Goal: Task Accomplishment & Management: Use online tool/utility

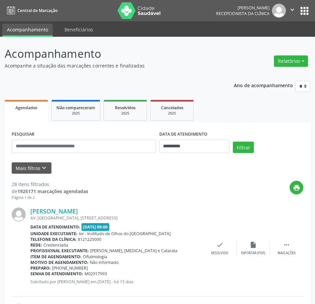
scroll to position [767, 0]
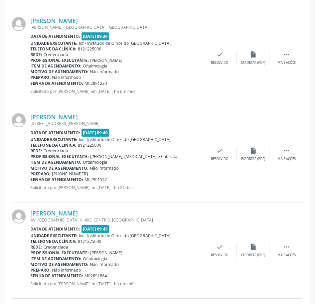
drag, startPoint x: 107, startPoint y: 178, endPoint x: 31, endPoint y: 179, distance: 76.7
click at [31, 179] on div "Senha de atendimento: M02901547" at bounding box center [116, 179] width 172 height 6
copy div "Senha de atendimento: M02901547"
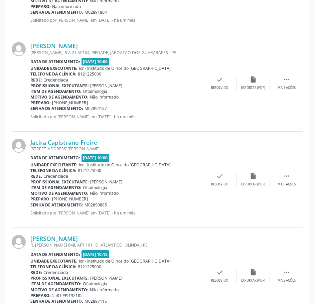
scroll to position [1067, 0]
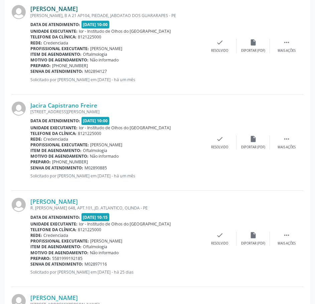
click at [70, 7] on link "[PERSON_NAME]" at bounding box center [53, 8] width 47 height 7
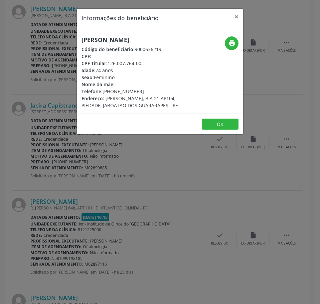
click at [92, 38] on h5 "[PERSON_NAME]" at bounding box center [131, 39] width 101 height 7
copy div "[PERSON_NAME]"
click at [37, 60] on div "Informações do beneficiário × [PERSON_NAME] Código do beneficiário: 9000636219 …" at bounding box center [160, 152] width 320 height 304
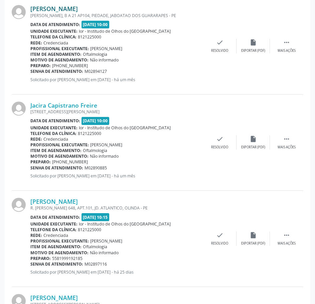
click at [64, 11] on link "[PERSON_NAME]" at bounding box center [53, 8] width 47 height 7
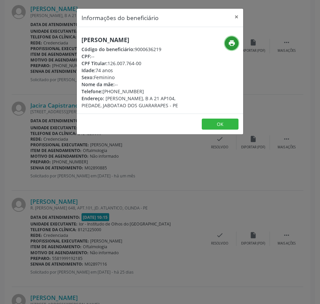
click at [228, 45] on icon "print" at bounding box center [231, 42] width 7 height 7
click at [36, 84] on div "Informações do beneficiário × [PERSON_NAME] Código do beneficiário: 9000636219 …" at bounding box center [160, 152] width 320 height 304
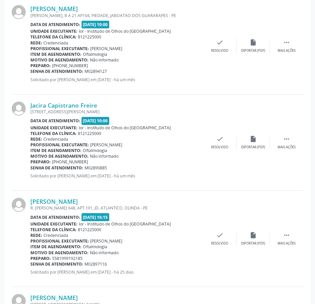
drag, startPoint x: 108, startPoint y: 70, endPoint x: 31, endPoint y: 70, distance: 76.7
click at [31, 70] on div "Senha de atendimento: M02894127" at bounding box center [116, 71] width 172 height 6
copy div "Senha de atendimento: M02894127"
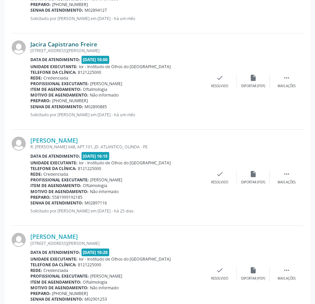
scroll to position [1134, 0]
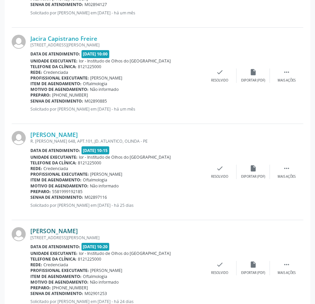
click at [70, 231] on link "[PERSON_NAME]" at bounding box center [53, 230] width 47 height 7
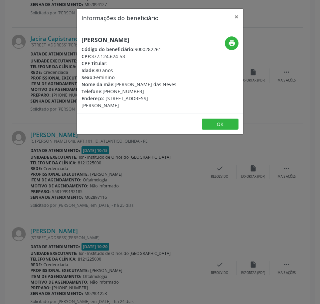
click at [98, 41] on h5 "[PERSON_NAME]" at bounding box center [131, 39] width 101 height 7
copy div "[PERSON_NAME]"
click at [137, 25] on header "Informações do beneficiário ×" at bounding box center [160, 18] width 166 height 18
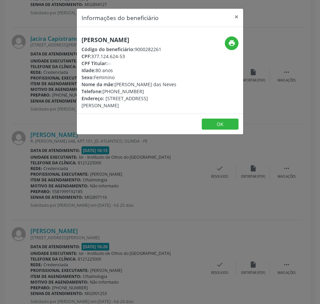
drag, startPoint x: 127, startPoint y: 59, endPoint x: 92, endPoint y: 58, distance: 35.7
click at [92, 58] on div "CPF: 377.124.624-53" at bounding box center [131, 56] width 101 height 7
copy div "377.124.624-53"
click at [57, 39] on div "Informações do beneficiário × [PERSON_NAME] Lamour Código do beneficiário: 9000…" at bounding box center [160, 152] width 320 height 304
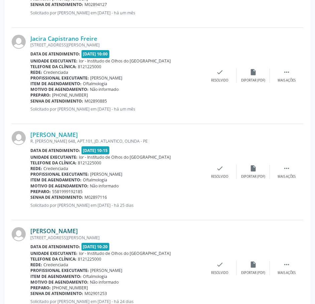
click at [76, 233] on link "[PERSON_NAME]" at bounding box center [53, 230] width 47 height 7
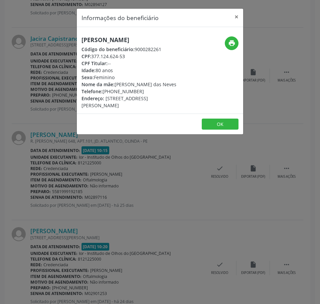
drag, startPoint x: 125, startPoint y: 57, endPoint x: 91, endPoint y: 56, distance: 33.4
click at [91, 56] on div "CPF: 377.124.624-53" at bounding box center [131, 56] width 101 height 7
copy div "377.124.624-53"
drag, startPoint x: 138, startPoint y: 91, endPoint x: 103, endPoint y: 93, distance: 34.4
click at [103, 93] on div "Telefone: [PHONE_NUMBER]" at bounding box center [131, 91] width 101 height 7
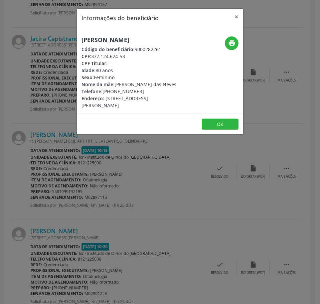
copy div "[PHONE_NUMBER]"
click at [51, 61] on div "Informações do beneficiário × [PERSON_NAME] Lamour Código do beneficiário: 9000…" at bounding box center [160, 152] width 320 height 304
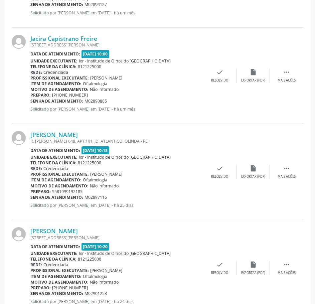
drag, startPoint x: 109, startPoint y: 293, endPoint x: 31, endPoint y: 294, distance: 78.4
click at [31, 294] on div "Senha de atendimento: M02901253" at bounding box center [116, 293] width 172 height 6
copy div "Senha de atendimento: M02901253"
click at [71, 39] on link "Jacira Capistrano Freire" at bounding box center [63, 38] width 67 height 7
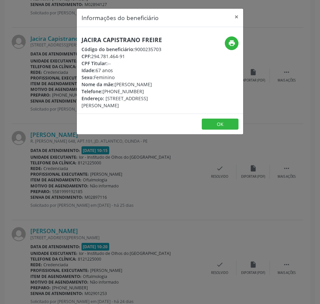
click at [110, 37] on h5 "Jacira Capistrano Freire" at bounding box center [131, 39] width 101 height 7
copy div "Jacira Capistrano Freire"
drag, startPoint x: 128, startPoint y: 55, endPoint x: 93, endPoint y: 53, distance: 35.4
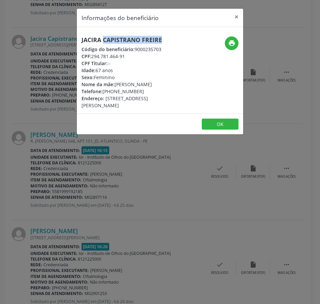
click at [93, 53] on div "CPF: 294.781.464-91" at bounding box center [131, 56] width 101 height 7
copy div "294.781.464-91"
click at [58, 42] on div "Informações do beneficiário × Jacira Capistrano Freire Código do beneficiário: …" at bounding box center [160, 152] width 320 height 304
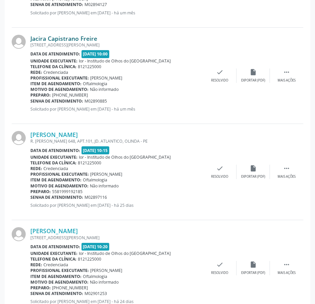
click at [61, 37] on link "Jacira Capistrano Freire" at bounding box center [63, 38] width 67 height 7
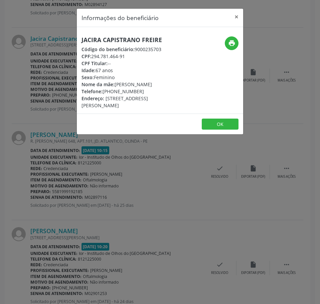
click at [44, 57] on div "Informações do beneficiário × Jacira Capistrano Freire Código do beneficiário: …" at bounding box center [160, 152] width 320 height 304
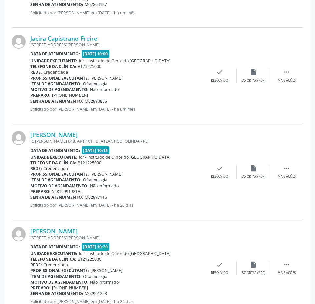
drag, startPoint x: 107, startPoint y: 102, endPoint x: 31, endPoint y: 101, distance: 75.7
click at [31, 101] on div "Senha de atendimento: M02890885" at bounding box center [116, 101] width 172 height 6
click at [78, 134] on link "[PERSON_NAME]" at bounding box center [53, 134] width 47 height 7
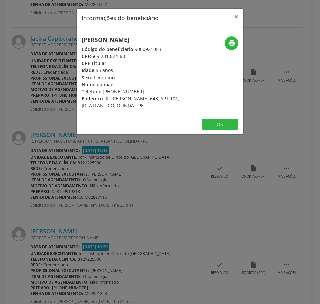
click at [97, 37] on h5 "[PERSON_NAME]" at bounding box center [131, 39] width 101 height 7
drag, startPoint x: 131, startPoint y: 55, endPoint x: 91, endPoint y: 57, distance: 39.4
click at [91, 57] on div "CPF: 669.231.824-68" at bounding box center [131, 56] width 101 height 7
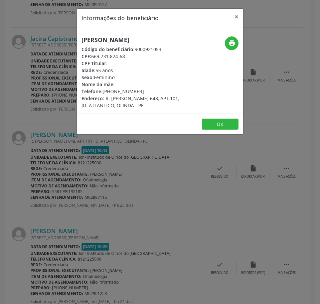
click at [73, 184] on div "Informações do beneficiário × [PERSON_NAME] Código do beneficiário: 9000921053 …" at bounding box center [160, 152] width 320 height 304
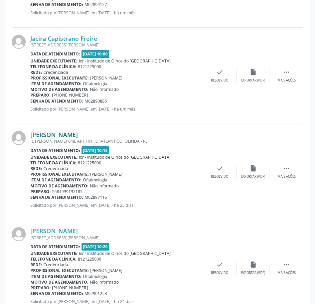
click at [72, 136] on link "[PERSON_NAME]" at bounding box center [53, 134] width 47 height 7
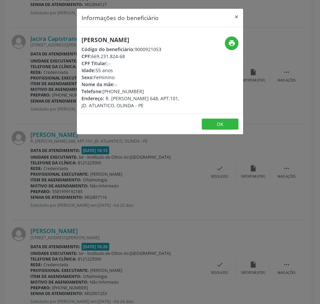
click at [67, 170] on div "Informações do beneficiário × [PERSON_NAME] Código do beneficiário: 9000921053 …" at bounding box center [160, 152] width 320 height 304
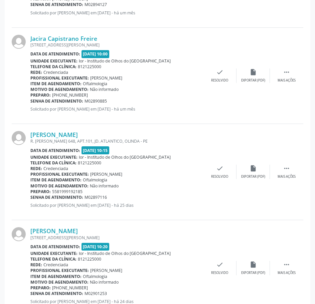
drag, startPoint x: 102, startPoint y: 198, endPoint x: 31, endPoint y: 198, distance: 71.1
click at [31, 198] on div "Senha de atendimento: M02897116" at bounding box center [116, 197] width 172 height 6
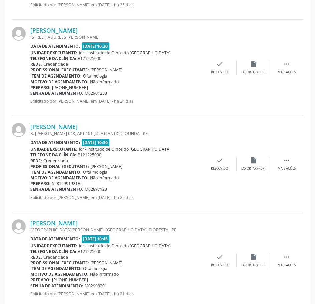
scroll to position [1369, 0]
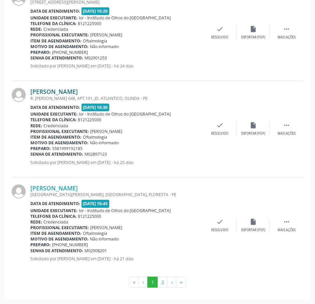
click at [78, 89] on link "[PERSON_NAME]" at bounding box center [53, 91] width 47 height 7
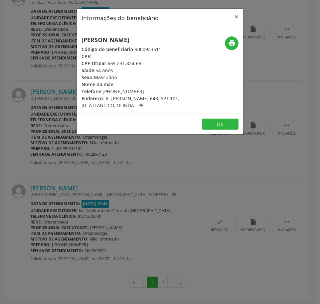
click at [109, 43] on h5 "[PERSON_NAME]" at bounding box center [131, 39] width 101 height 7
click at [119, 194] on div "Informações do beneficiário × [PERSON_NAME] Código do beneficiário: 9000923511 …" at bounding box center [160, 152] width 320 height 304
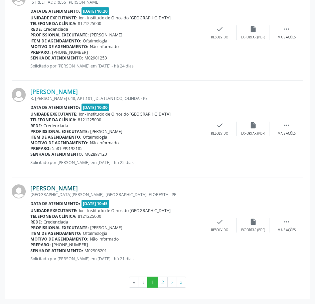
click at [78, 188] on link "[PERSON_NAME]" at bounding box center [53, 187] width 47 height 7
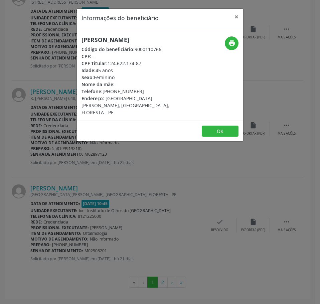
click at [113, 38] on h5 "[PERSON_NAME]" at bounding box center [131, 39] width 101 height 7
click at [21, 153] on div "Informações do beneficiário × [PERSON_NAME] Código do beneficiário: 9000110766 …" at bounding box center [160, 152] width 320 height 304
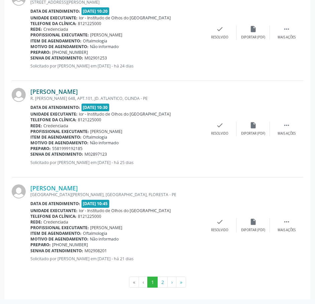
click at [64, 92] on link "[PERSON_NAME]" at bounding box center [53, 91] width 47 height 7
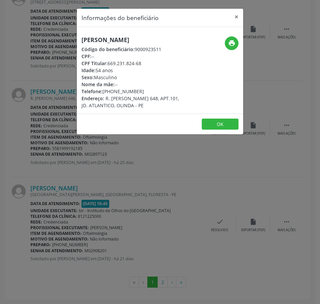
click at [102, 37] on h5 "[PERSON_NAME]" at bounding box center [131, 39] width 101 height 7
click at [45, 75] on div "Informações do beneficiário × [PERSON_NAME] Código do beneficiário: 9000923511 …" at bounding box center [160, 152] width 320 height 304
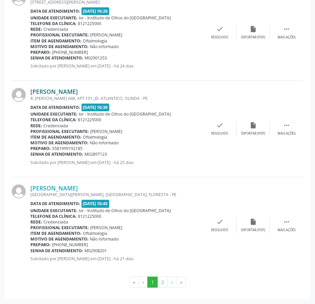
click at [69, 90] on link "[PERSON_NAME]" at bounding box center [53, 91] width 47 height 7
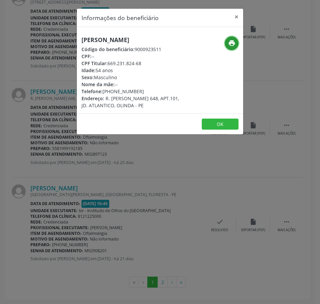
click at [228, 40] on icon "print" at bounding box center [231, 42] width 7 height 7
click at [59, 125] on div "Informações do beneficiário × [PERSON_NAME] Código do beneficiário: 9000923511 …" at bounding box center [160, 152] width 320 height 304
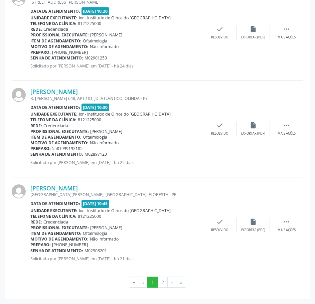
drag, startPoint x: 110, startPoint y: 155, endPoint x: 30, endPoint y: 155, distance: 80.1
click at [30, 155] on div "[PERSON_NAME] R. [PERSON_NAME] 648, APT.101, JD. ATLANTICO, OLINDA - PE Data de…" at bounding box center [157, 129] width 291 height 96
click at [52, 155] on b "Senha de atendimento:" at bounding box center [56, 154] width 53 height 6
click at [113, 153] on div "Senha de atendimento: M02897123" at bounding box center [116, 154] width 172 height 6
drag, startPoint x: 106, startPoint y: 155, endPoint x: 30, endPoint y: 152, distance: 75.8
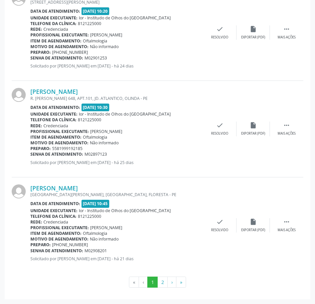
click at [30, 152] on div "Senha de atendimento: M02897123" at bounding box center [116, 154] width 172 height 6
click at [63, 186] on link "[PERSON_NAME]" at bounding box center [53, 187] width 47 height 7
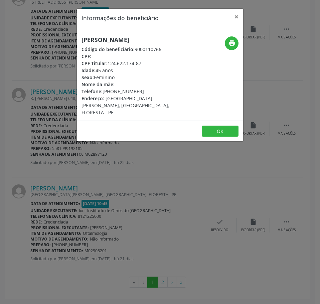
click at [101, 41] on h5 "[PERSON_NAME]" at bounding box center [131, 39] width 101 height 7
click at [73, 186] on div "Informações do beneficiário × [PERSON_NAME] Código do beneficiário: 9000110766 …" at bounding box center [160, 152] width 320 height 304
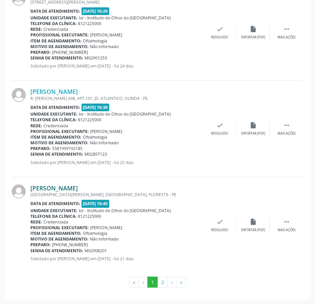
click at [74, 185] on link "[PERSON_NAME]" at bounding box center [53, 187] width 47 height 7
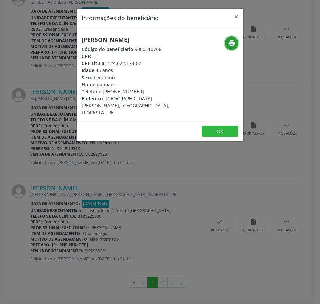
click at [232, 41] on icon "print" at bounding box center [231, 42] width 7 height 7
click at [64, 110] on div "Informações do beneficiário × [PERSON_NAME] Código do beneficiário: 9000110766 …" at bounding box center [160, 152] width 320 height 304
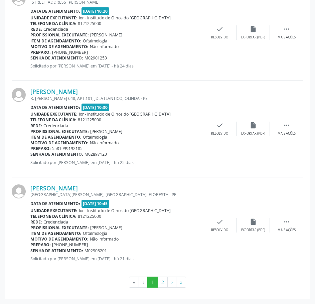
drag, startPoint x: 106, startPoint y: 252, endPoint x: 31, endPoint y: 250, distance: 75.4
click at [31, 250] on div "Senha de atendimento: M02908201" at bounding box center [116, 251] width 172 height 6
click at [161, 281] on button "2" at bounding box center [162, 281] width 10 height 11
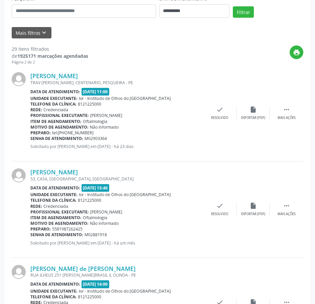
scroll to position [133, 0]
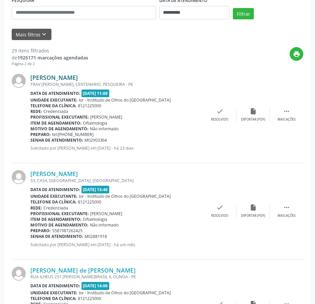
click at [78, 77] on link "[PERSON_NAME]" at bounding box center [53, 77] width 47 height 7
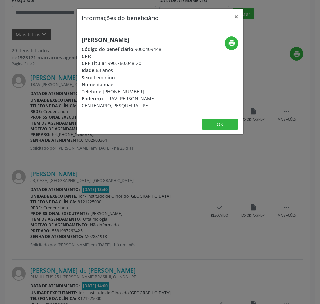
click at [109, 41] on h5 "[PERSON_NAME]" at bounding box center [131, 39] width 101 height 7
click at [41, 94] on div "Informações do beneficiário × [PERSON_NAME] Código do beneficiário: 9000409448 …" at bounding box center [160, 152] width 320 height 304
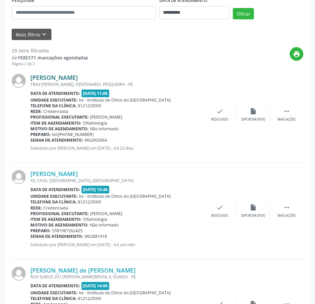
click at [78, 77] on link "[PERSON_NAME]" at bounding box center [53, 77] width 47 height 7
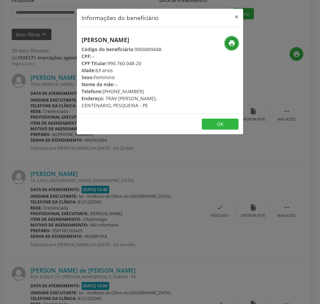
click at [233, 46] on icon "print" at bounding box center [231, 42] width 7 height 7
click at [70, 111] on div "Informações do beneficiário × [PERSON_NAME] Código do beneficiário: 9000409448 …" at bounding box center [160, 152] width 320 height 304
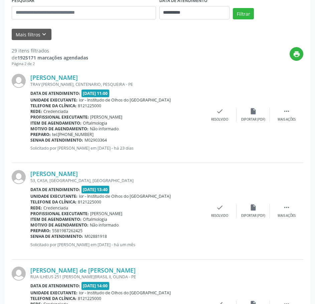
drag, startPoint x: 107, startPoint y: 140, endPoint x: 30, endPoint y: 140, distance: 77.1
click at [30, 140] on div "Senha de atendimento: M02903364" at bounding box center [116, 140] width 172 height 6
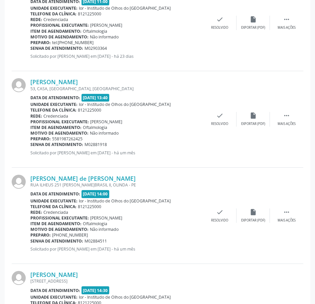
scroll to position [234, 0]
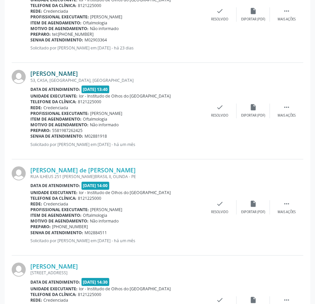
click at [78, 75] on link "[PERSON_NAME]" at bounding box center [53, 73] width 47 height 7
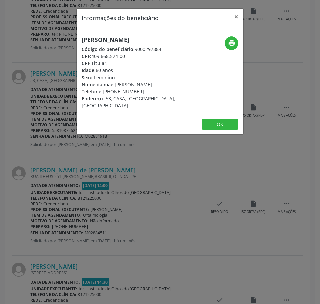
click at [114, 39] on h5 "[PERSON_NAME]" at bounding box center [131, 39] width 101 height 7
click at [86, 208] on div "Informações do beneficiário × [PERSON_NAME] Código do beneficiário: 9000297884 …" at bounding box center [160, 152] width 320 height 304
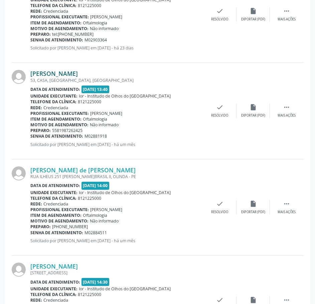
click at [78, 73] on link "[PERSON_NAME]" at bounding box center [53, 73] width 47 height 7
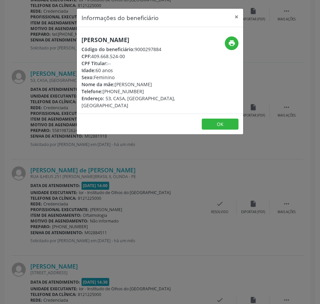
drag, startPoint x: 125, startPoint y: 57, endPoint x: 93, endPoint y: 56, distance: 32.1
click at [93, 56] on div "CPF: 409.668.524-00" at bounding box center [131, 56] width 101 height 7
click at [42, 44] on div "Informações do beneficiário × [PERSON_NAME] Código do beneficiário: 9000297884 …" at bounding box center [160, 152] width 320 height 304
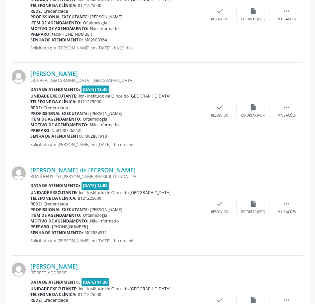
drag, startPoint x: 107, startPoint y: 137, endPoint x: 31, endPoint y: 136, distance: 75.7
click at [31, 136] on div "Senha de atendimento: M02881918" at bounding box center [116, 136] width 172 height 6
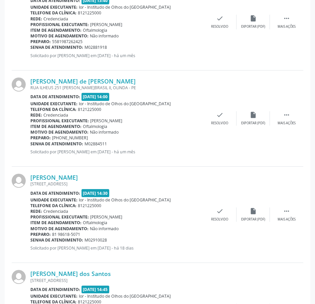
scroll to position [334, 0]
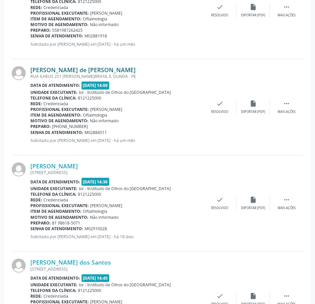
click at [80, 69] on link "[PERSON_NAME] de [PERSON_NAME]" at bounding box center [82, 69] width 105 height 7
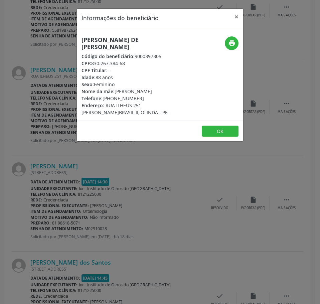
click at [97, 41] on h5 "[PERSON_NAME] de [PERSON_NAME]" at bounding box center [131, 43] width 101 height 14
drag, startPoint x: 128, startPoint y: 58, endPoint x: 91, endPoint y: 58, distance: 36.7
click at [91, 60] on div "CPF: 830.267.384-68" at bounding box center [131, 63] width 101 height 7
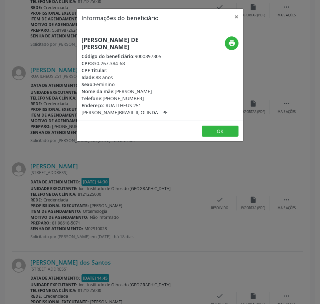
click at [87, 177] on div "Informações do beneficiário × [PERSON_NAME] de [PERSON_NAME] Código do benefici…" at bounding box center [160, 152] width 320 height 304
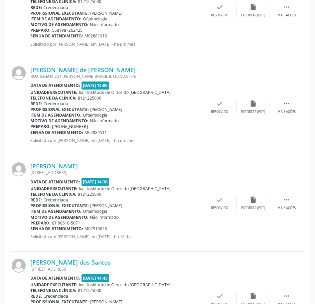
drag, startPoint x: 108, startPoint y: 132, endPoint x: 30, endPoint y: 133, distance: 77.7
click at [30, 133] on div "[PERSON_NAME] de [PERSON_NAME] [GEOGRAPHIC_DATA] 251 OLINDA, J.BRASIL II, OLIND…" at bounding box center [157, 107] width 291 height 96
click at [129, 125] on div "Preparo: [PHONE_NUMBER]" at bounding box center [116, 126] width 172 height 6
drag, startPoint x: 107, startPoint y: 132, endPoint x: 31, endPoint y: 133, distance: 76.7
click at [31, 133] on div "Senha de atendimento: M02884511" at bounding box center [116, 132] width 172 height 6
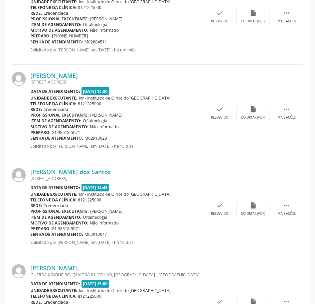
scroll to position [434, 0]
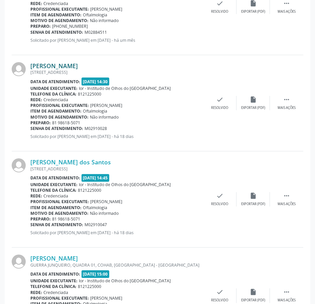
click at [59, 67] on link "[PERSON_NAME]" at bounding box center [53, 65] width 47 height 7
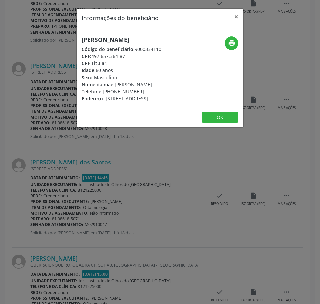
click at [93, 43] on h5 "[PERSON_NAME]" at bounding box center [121, 39] width 80 height 7
click at [74, 232] on div "Informações do beneficiário × [PERSON_NAME] Código do beneficiário: 9000334110 …" at bounding box center [160, 152] width 320 height 304
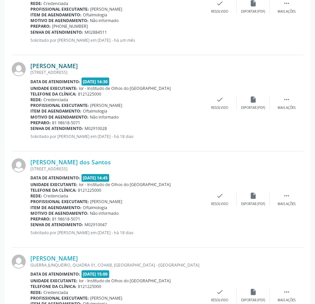
click at [68, 66] on link "[PERSON_NAME]" at bounding box center [53, 65] width 47 height 7
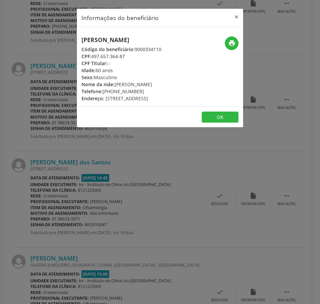
drag, startPoint x: 128, startPoint y: 61, endPoint x: 93, endPoint y: 63, distance: 35.1
click at [93, 60] on div "CPF: 497.657.364-87" at bounding box center [121, 56] width 80 height 7
click at [38, 105] on div "Informações do beneficiário × [PERSON_NAME] Código do beneficiário: 9000334110 …" at bounding box center [160, 152] width 320 height 304
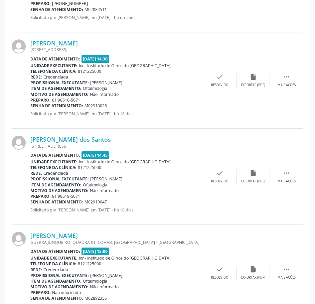
scroll to position [467, 0]
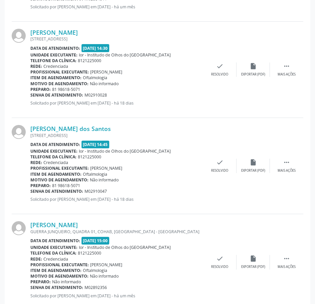
drag, startPoint x: 107, startPoint y: 94, endPoint x: 31, endPoint y: 97, distance: 76.4
click at [31, 97] on div "Senha de atendimento: M02910028" at bounding box center [116, 95] width 172 height 6
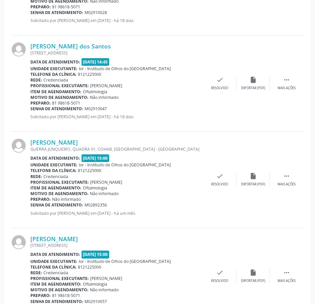
scroll to position [567, 0]
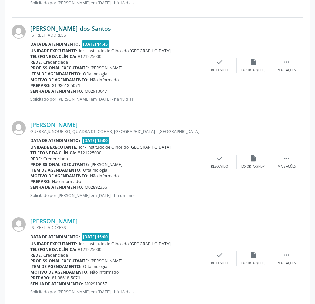
click at [74, 27] on link "[PERSON_NAME] dos Santos" at bounding box center [70, 28] width 80 height 7
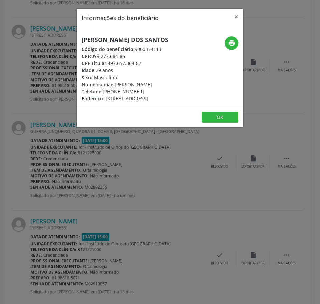
click at [55, 92] on div "Informações do beneficiário × [PERSON_NAME] dos Santos Código do beneficiário: …" at bounding box center [160, 152] width 320 height 304
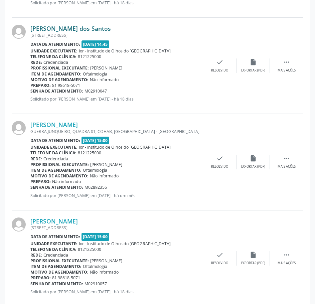
click at [95, 28] on link "[PERSON_NAME] dos Santos" at bounding box center [70, 28] width 80 height 7
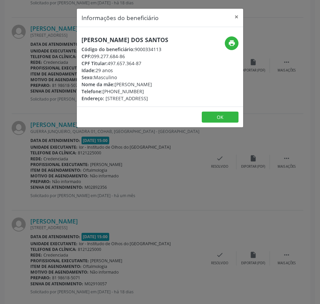
click at [116, 41] on h5 "[PERSON_NAME] dos Santos" at bounding box center [124, 39] width 87 height 7
drag, startPoint x: 125, startPoint y: 56, endPoint x: 90, endPoint y: 57, distance: 35.7
click at [91, 57] on div "CPF: 099.277.684-86" at bounding box center [124, 56] width 87 height 7
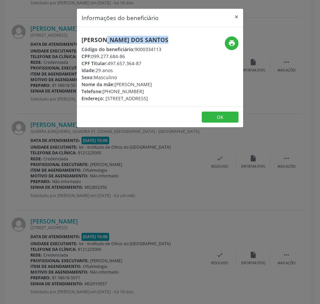
drag, startPoint x: 138, startPoint y: 97, endPoint x: 103, endPoint y: 98, distance: 35.0
click at [103, 95] on div "Telefone: [PHONE_NUMBER]" at bounding box center [124, 91] width 87 height 7
drag, startPoint x: 103, startPoint y: 99, endPoint x: 109, endPoint y: 96, distance: 6.9
click at [109, 95] on div "Telefone: [PHONE_NUMBER]" at bounding box center [124, 91] width 87 height 7
drag, startPoint x: 138, startPoint y: 99, endPoint x: 104, endPoint y: 98, distance: 34.4
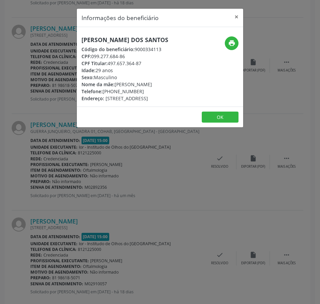
click at [104, 95] on div "Telefone: [PHONE_NUMBER]" at bounding box center [124, 91] width 87 height 7
click at [231, 42] on icon "print" at bounding box center [231, 42] width 7 height 7
drag, startPoint x: 90, startPoint y: 206, endPoint x: 102, endPoint y: 180, distance: 28.6
click at [90, 205] on div "Informações do beneficiário × [PERSON_NAME] dos Santos Código do beneficiário: …" at bounding box center [160, 152] width 320 height 304
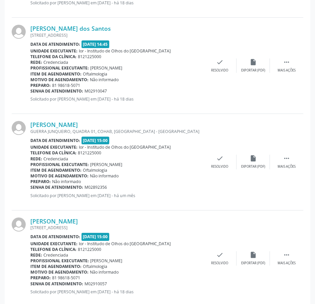
drag, startPoint x: 108, startPoint y: 91, endPoint x: 31, endPoint y: 92, distance: 77.1
click at [31, 92] on div "Senha de atendimento: M02910047" at bounding box center [116, 91] width 172 height 6
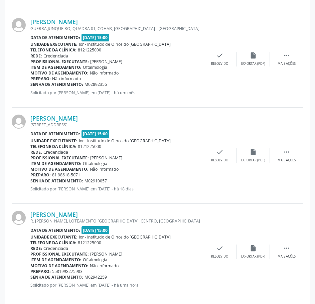
scroll to position [667, 0]
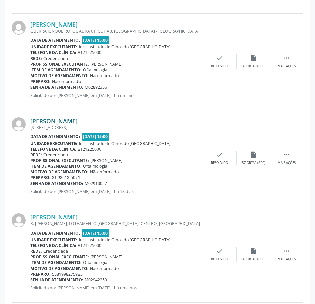
click at [78, 121] on link "[PERSON_NAME]" at bounding box center [53, 120] width 47 height 7
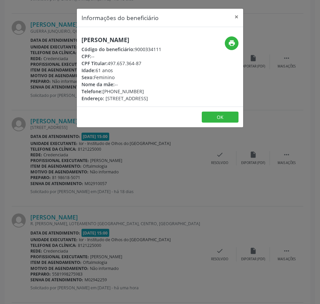
click at [93, 43] on h5 "[PERSON_NAME]" at bounding box center [121, 39] width 80 height 7
click at [48, 78] on div "Informações do beneficiário × Maria do [PERSON_NAME] Código do beneficiário: 90…" at bounding box center [160, 152] width 320 height 304
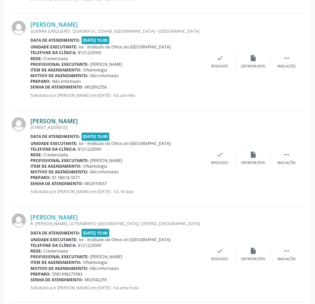
click at [77, 122] on link "[PERSON_NAME]" at bounding box center [53, 120] width 47 height 7
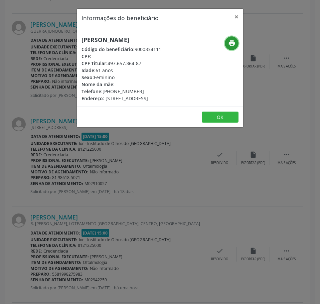
click at [230, 41] on icon "print" at bounding box center [231, 42] width 7 height 7
click at [69, 83] on div "Informações do beneficiário × Maria do [PERSON_NAME] Código do beneficiário: 90…" at bounding box center [160, 152] width 320 height 304
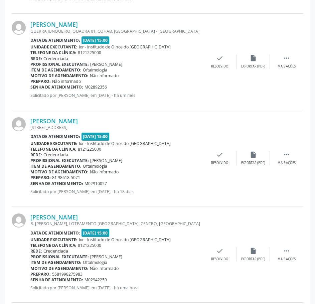
drag, startPoint x: 107, startPoint y: 184, endPoint x: 29, endPoint y: 181, distance: 77.5
click at [29, 181] on div "[PERSON_NAME] [STREET_ADDRESS] Data de atendimento: [DATE] 15:00 Unidade execut…" at bounding box center [157, 158] width 291 height 96
click at [184, 196] on div "[PERSON_NAME] [STREET_ADDRESS] Data de atendimento: [DATE] 15:00 Unidade execut…" at bounding box center [116, 158] width 172 height 82
drag, startPoint x: 108, startPoint y: 180, endPoint x: 30, endPoint y: 183, distance: 78.1
click at [31, 184] on div "Senha de atendimento: M02910057" at bounding box center [116, 183] width 172 height 6
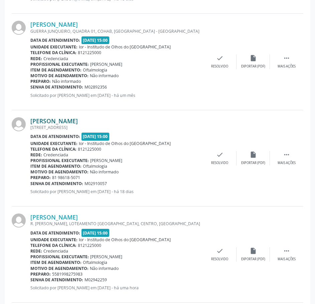
click at [78, 123] on link "[PERSON_NAME]" at bounding box center [53, 120] width 47 height 7
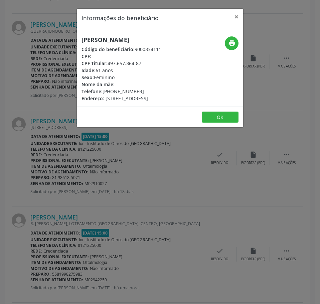
drag, startPoint x: 138, startPoint y: 98, endPoint x: 103, endPoint y: 98, distance: 35.0
click at [103, 95] on div "Telefone: [PHONE_NUMBER]" at bounding box center [121, 91] width 80 height 7
click at [61, 45] on div "Informações do beneficiário × Maria do [PERSON_NAME] Código do beneficiário: 90…" at bounding box center [160, 152] width 320 height 304
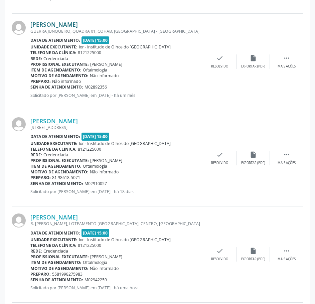
click at [70, 27] on link "[PERSON_NAME]" at bounding box center [53, 24] width 47 height 7
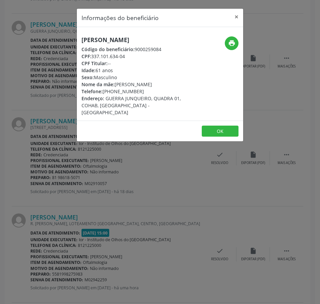
click at [107, 37] on h5 "[PERSON_NAME]" at bounding box center [131, 39] width 101 height 7
click at [38, 227] on div "Informações do beneficiário × [PERSON_NAME] Código do beneficiário: 9000259084 …" at bounding box center [160, 152] width 320 height 304
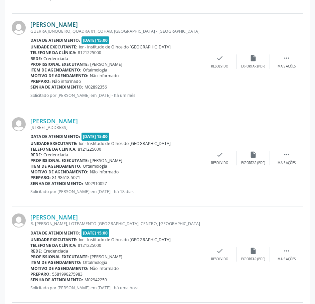
click at [78, 22] on link "[PERSON_NAME]" at bounding box center [53, 24] width 47 height 7
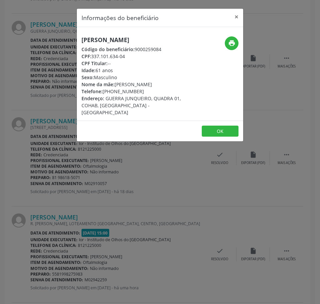
drag, startPoint x: 123, startPoint y: 62, endPoint x: 127, endPoint y: 67, distance: 6.9
click at [93, 60] on div "CPF: 337.101.634-04" at bounding box center [131, 56] width 101 height 7
click at [128, 67] on div "CPF Titular: --" at bounding box center [131, 63] width 101 height 7
drag, startPoint x: 125, startPoint y: 62, endPoint x: 92, endPoint y: 64, distance: 33.8
click at [92, 60] on div "CPF: 337.101.634-04" at bounding box center [131, 56] width 101 height 7
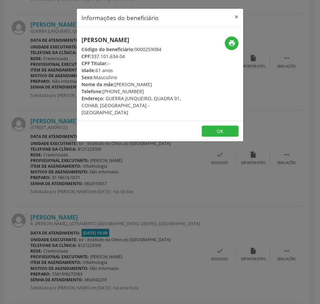
click at [40, 58] on div "Informações do beneficiário × [PERSON_NAME] Código do beneficiário: 9000259084 …" at bounding box center [160, 152] width 320 height 304
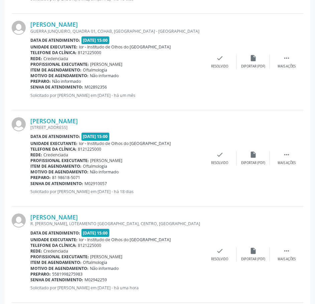
drag, startPoint x: 110, startPoint y: 87, endPoint x: 30, endPoint y: 86, distance: 79.4
click at [30, 86] on div "Senha de atendimento: M02892356" at bounding box center [116, 87] width 172 height 6
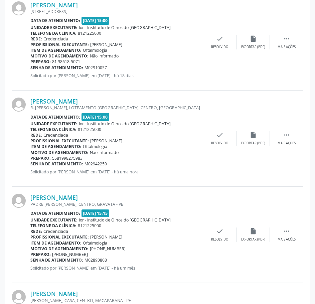
scroll to position [766, 0]
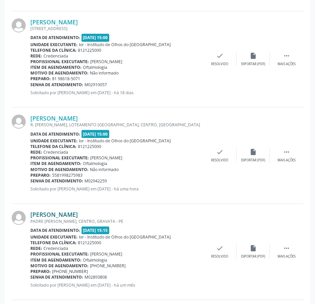
click at [78, 213] on link "[PERSON_NAME]" at bounding box center [53, 213] width 47 height 7
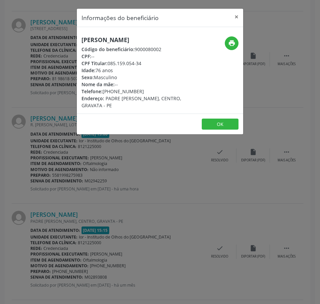
click at [99, 43] on h5 "[PERSON_NAME]" at bounding box center [131, 39] width 101 height 7
click at [54, 73] on div "Informações do beneficiário × [PERSON_NAME] Código do beneficiário: 9000080002 …" at bounding box center [160, 152] width 320 height 304
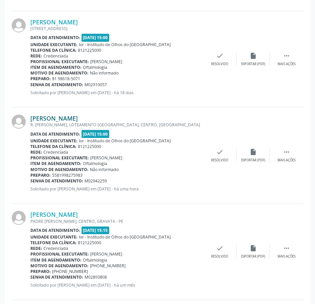
click at [78, 121] on link "[PERSON_NAME]" at bounding box center [53, 117] width 47 height 7
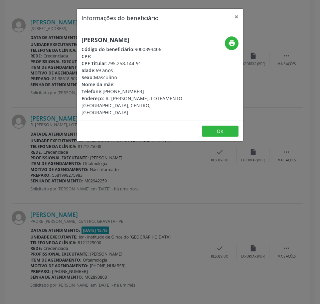
click at [91, 40] on h5 "[PERSON_NAME]" at bounding box center [131, 39] width 101 height 7
click at [42, 59] on div "Informações do beneficiário × [PERSON_NAME] Código do beneficiário: 9000393406 …" at bounding box center [160, 152] width 320 height 304
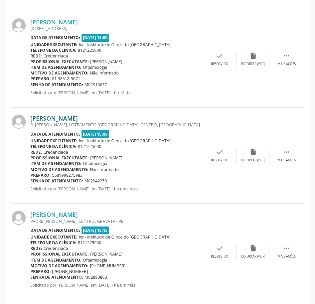
click at [78, 118] on link "[PERSON_NAME]" at bounding box center [53, 117] width 47 height 7
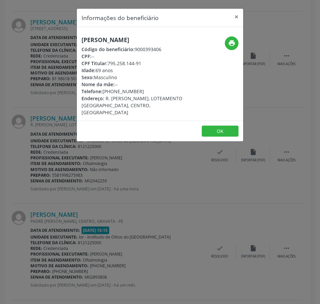
click at [102, 42] on h5 "[PERSON_NAME]" at bounding box center [131, 39] width 101 height 7
click at [23, 69] on div "Informações do beneficiário × [PERSON_NAME] Código do beneficiário: 9000393406 …" at bounding box center [160, 152] width 320 height 304
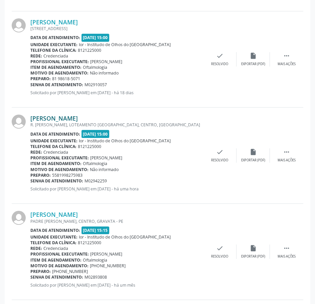
click at [71, 120] on link "[PERSON_NAME]" at bounding box center [53, 117] width 47 height 7
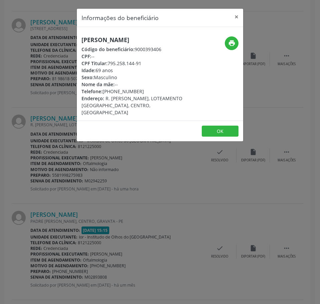
drag, startPoint x: 138, startPoint y: 99, endPoint x: 104, endPoint y: 100, distance: 34.7
click at [104, 95] on div "Telefone: [PHONE_NUMBER]" at bounding box center [131, 91] width 101 height 7
click at [38, 124] on div "Informações do beneficiário × [PERSON_NAME] Código do beneficiário: 9000393406 …" at bounding box center [160, 152] width 320 height 304
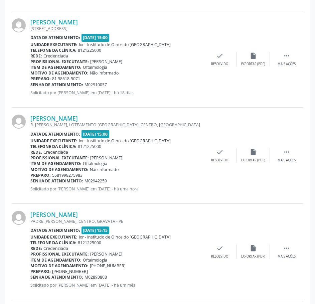
drag, startPoint x: 108, startPoint y: 180, endPoint x: 31, endPoint y: 180, distance: 76.4
click at [31, 180] on div "Senha de atendimento: M02942259" at bounding box center [116, 181] width 172 height 6
click at [74, 120] on link "[PERSON_NAME]" at bounding box center [53, 117] width 47 height 7
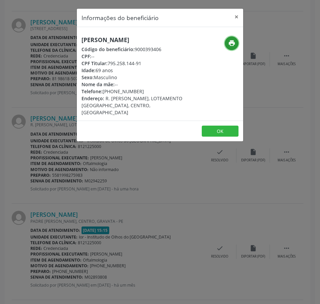
click at [232, 41] on icon "print" at bounding box center [231, 42] width 7 height 7
click at [42, 130] on div "Informações do beneficiário × [PERSON_NAME] Código do beneficiário: 9000393406 …" at bounding box center [160, 152] width 320 height 304
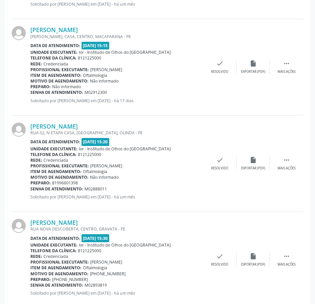
scroll to position [1066, 0]
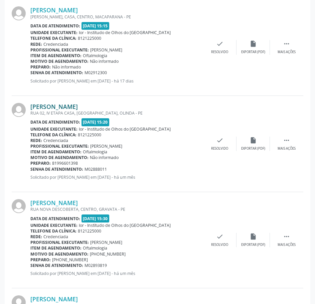
click at [78, 108] on link "[PERSON_NAME]" at bounding box center [53, 106] width 47 height 7
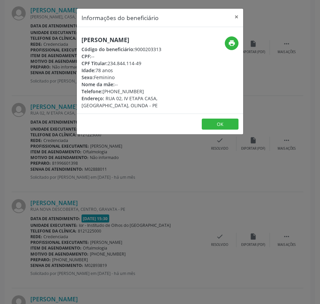
click at [114, 40] on h5 "[PERSON_NAME]" at bounding box center [131, 39] width 101 height 7
click at [39, 83] on div "Informações do beneficiário × [PERSON_NAME] Código do beneficiário: 9000203313 …" at bounding box center [160, 152] width 320 height 304
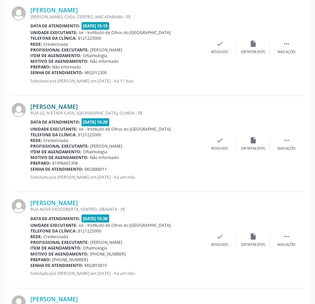
click at [78, 107] on link "[PERSON_NAME]" at bounding box center [53, 106] width 47 height 7
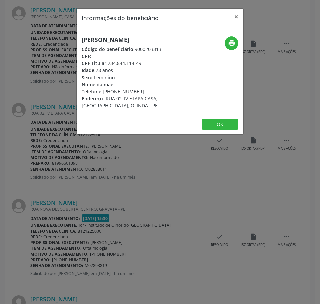
drag, startPoint x: 138, startPoint y: 91, endPoint x: 103, endPoint y: 90, distance: 35.4
click at [103, 90] on div "Telefone: [PHONE_NUMBER]" at bounding box center [131, 91] width 101 height 7
drag, startPoint x: 67, startPoint y: 226, endPoint x: 71, endPoint y: 218, distance: 9.3
click at [69, 220] on div "Informações do beneficiário × [PERSON_NAME] Código do beneficiário: 9000203313 …" at bounding box center [160, 152] width 320 height 304
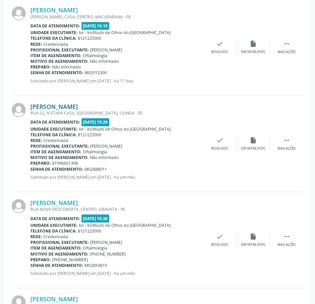
click at [75, 107] on link "[PERSON_NAME]" at bounding box center [53, 106] width 47 height 7
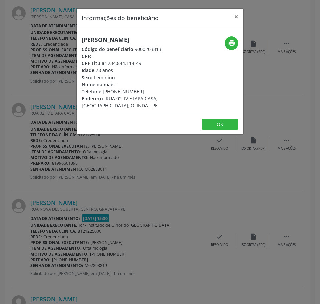
click at [96, 168] on div "Informações do beneficiário × [PERSON_NAME] Código do beneficiário: 9000203313 …" at bounding box center [160, 152] width 320 height 304
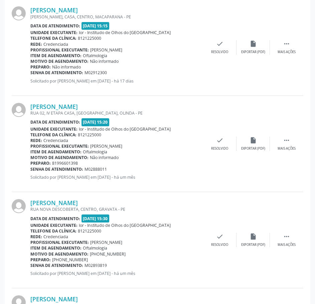
drag, startPoint x: 109, startPoint y: 170, endPoint x: 30, endPoint y: 169, distance: 78.4
click at [30, 169] on div "Senha de atendimento: M02888011" at bounding box center [116, 169] width 172 height 6
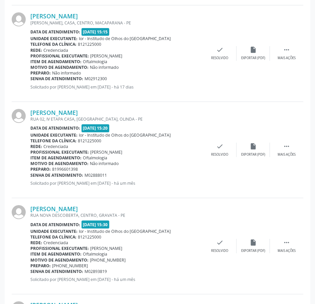
scroll to position [1033, 0]
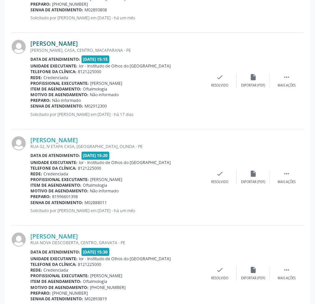
click at [78, 44] on link "[PERSON_NAME]" at bounding box center [53, 43] width 47 height 7
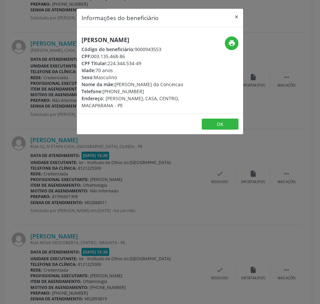
click at [99, 43] on h5 "[PERSON_NAME]" at bounding box center [131, 39] width 101 height 7
click at [90, 39] on h5 "[PERSON_NAME]" at bounding box center [131, 39] width 101 height 7
click at [90, 38] on h5 "[PERSON_NAME]" at bounding box center [131, 39] width 101 height 7
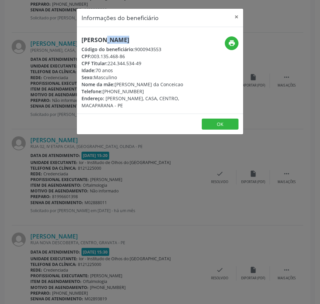
click at [90, 38] on h5 "[PERSON_NAME]" at bounding box center [131, 39] width 101 height 7
click at [105, 209] on div "Informações do beneficiário × [PERSON_NAME] Código do beneficiário: 9000943553 …" at bounding box center [160, 152] width 320 height 304
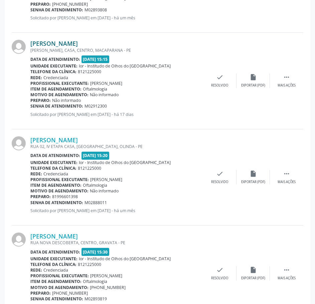
click at [71, 44] on link "[PERSON_NAME]" at bounding box center [53, 43] width 47 height 7
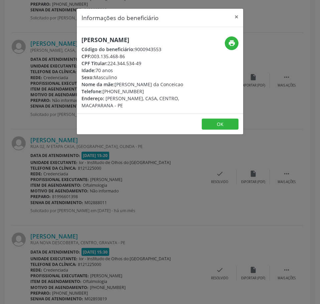
drag, startPoint x: 128, startPoint y: 64, endPoint x: 93, endPoint y: 61, distance: 34.9
click at [93, 60] on div "CPF: 003.135.468-86" at bounding box center [131, 56] width 101 height 7
click at [46, 54] on div "Informações do beneficiário × [PERSON_NAME] Código do beneficiário: 9000943553 …" at bounding box center [160, 152] width 320 height 304
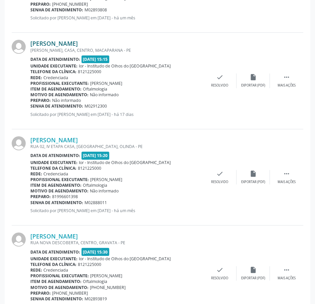
click at [78, 46] on link "[PERSON_NAME]" at bounding box center [53, 43] width 47 height 7
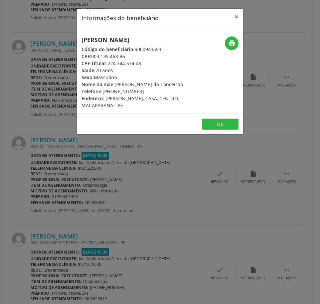
drag, startPoint x: 139, startPoint y: 98, endPoint x: 103, endPoint y: 98, distance: 35.7
click at [103, 95] on div "Telefone: [PHONE_NUMBER]" at bounding box center [131, 91] width 101 height 7
click at [59, 92] on div "Informações do beneficiário × [PERSON_NAME] Código do beneficiário: 9000943553 …" at bounding box center [160, 152] width 320 height 304
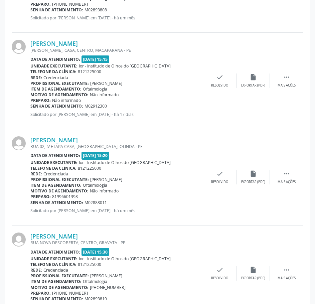
drag, startPoint x: 109, startPoint y: 106, endPoint x: 31, endPoint y: 108, distance: 78.4
click at [31, 108] on div "Senha de atendimento: M02912300" at bounding box center [116, 106] width 172 height 6
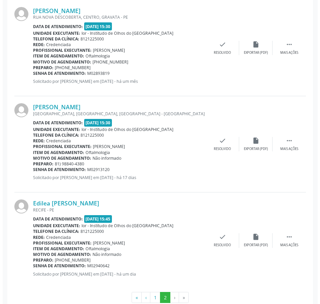
scroll to position [1266, 0]
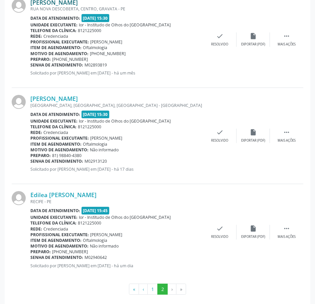
click at [56, 3] on link "[PERSON_NAME]" at bounding box center [53, 2] width 47 height 7
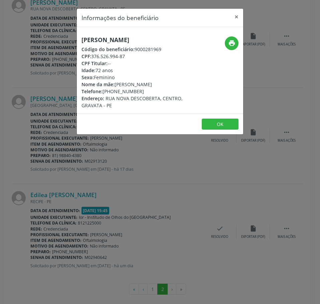
click at [103, 39] on h5 "[PERSON_NAME]" at bounding box center [131, 39] width 101 height 7
click at [102, 39] on h5 "[PERSON_NAME]" at bounding box center [131, 39] width 101 height 7
click at [46, 83] on div "Informações do beneficiário × [PERSON_NAME] Código do beneficiário: 9000281969 …" at bounding box center [160, 152] width 320 height 304
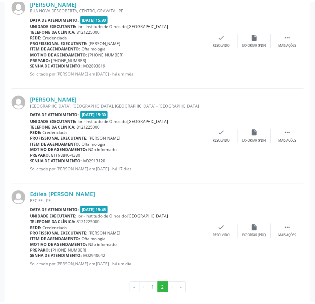
scroll to position [1265, 0]
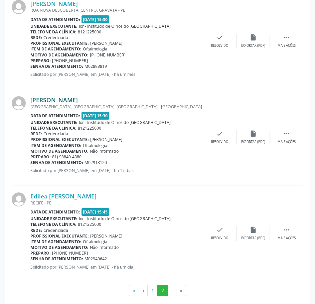
click at [62, 100] on link "[PERSON_NAME]" at bounding box center [53, 99] width 47 height 7
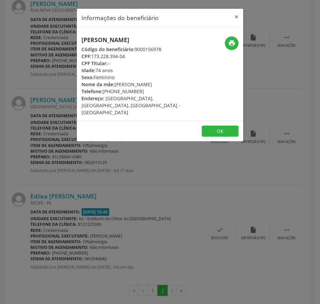
click at [92, 41] on h5 "[PERSON_NAME]" at bounding box center [131, 39] width 101 height 7
drag, startPoint x: 128, startPoint y: 56, endPoint x: 91, endPoint y: 54, distance: 37.1
click at [91, 54] on div "CPF: 173.228.394-04" at bounding box center [131, 56] width 101 height 7
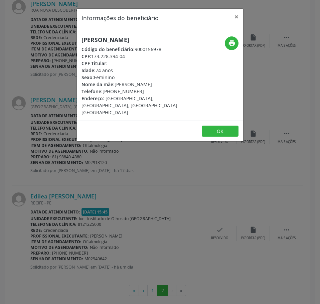
click at [61, 186] on div "Informações do beneficiário × [PERSON_NAME] Código do beneficiário: 9000156978 …" at bounding box center [160, 152] width 320 height 304
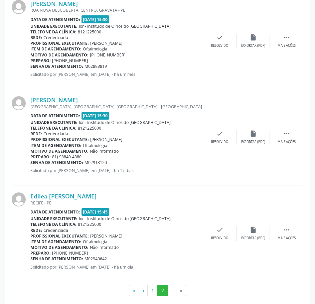
drag, startPoint x: 107, startPoint y: 163, endPoint x: 31, endPoint y: 161, distance: 76.4
click at [31, 161] on div "Senha de atendimento: M02913120" at bounding box center [116, 162] width 172 height 6
click at [70, 99] on link "[PERSON_NAME]" at bounding box center [53, 99] width 47 height 7
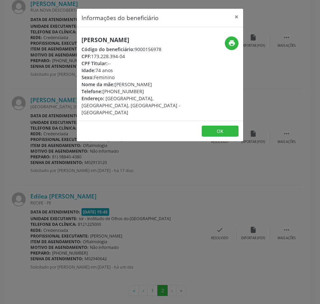
click at [57, 39] on div "Informações do beneficiário × [PERSON_NAME] Código do beneficiário: 9000156978 …" at bounding box center [160, 152] width 320 height 304
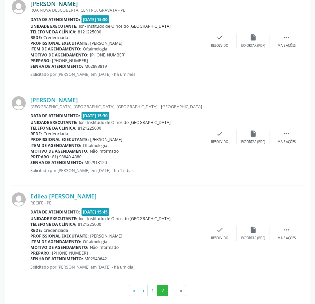
click at [44, 5] on link "[PERSON_NAME]" at bounding box center [53, 3] width 47 height 7
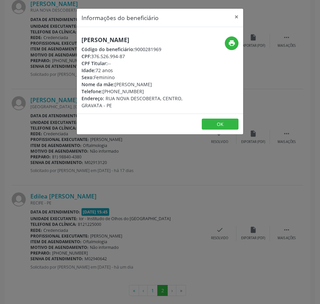
click at [106, 41] on h5 "[PERSON_NAME]" at bounding box center [131, 39] width 101 height 7
click at [58, 70] on div "Informações do beneficiário × [PERSON_NAME] Código do beneficiário: 9000281969 …" at bounding box center [160, 152] width 320 height 304
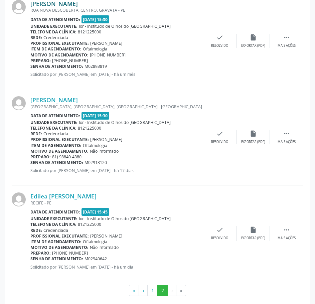
click at [60, 5] on link "[PERSON_NAME]" at bounding box center [53, 3] width 47 height 7
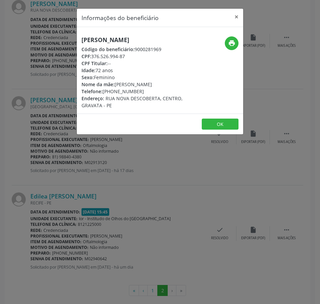
drag, startPoint x: 126, startPoint y: 58, endPoint x: 93, endPoint y: 55, distance: 33.8
click at [93, 55] on div "CPF: 376.526.994-87" at bounding box center [131, 56] width 101 height 7
click at [129, 174] on div "Informações do beneficiário × [PERSON_NAME] Código do beneficiário: 9000281969 …" at bounding box center [160, 152] width 320 height 304
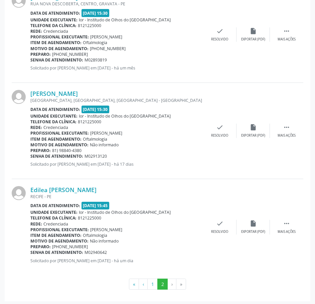
scroll to position [1273, 0]
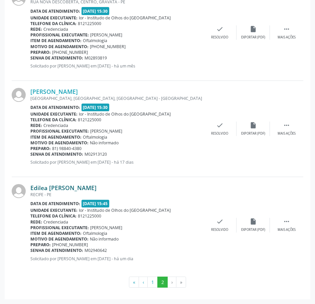
click at [62, 188] on link "Edilea [PERSON_NAME]" at bounding box center [63, 187] width 66 height 7
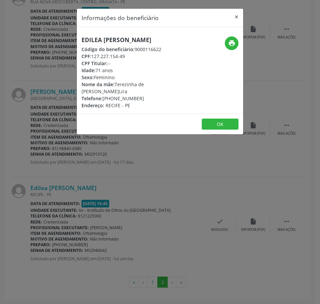
click at [109, 40] on h5 "Edilea [PERSON_NAME]" at bounding box center [131, 39] width 101 height 7
click at [50, 75] on div "Informações do beneficiário × [PERSON_NAME] Código do beneficiário: 9000116622 …" at bounding box center [160, 152] width 320 height 304
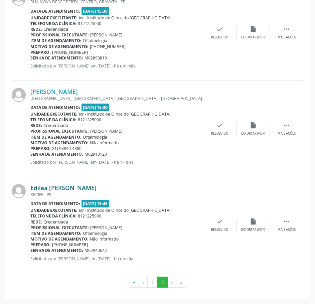
click at [65, 188] on link "Edilea [PERSON_NAME]" at bounding box center [63, 187] width 66 height 7
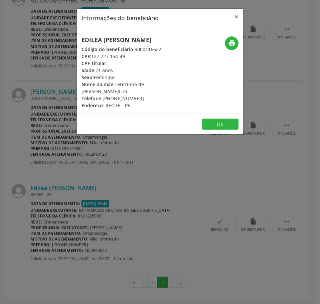
drag, startPoint x: 128, startPoint y: 56, endPoint x: 92, endPoint y: 57, distance: 36.7
click at [92, 57] on div "CPF: 127.227.154-49" at bounding box center [131, 56] width 101 height 7
click at [79, 166] on div "Informações do beneficiário × [PERSON_NAME] Código do beneficiário: 9000116622 …" at bounding box center [160, 152] width 320 height 304
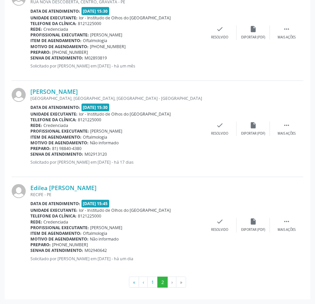
drag, startPoint x: 103, startPoint y: 251, endPoint x: 31, endPoint y: 249, distance: 72.1
click at [31, 249] on div "Senha de atendimento: M02940642" at bounding box center [116, 250] width 172 height 6
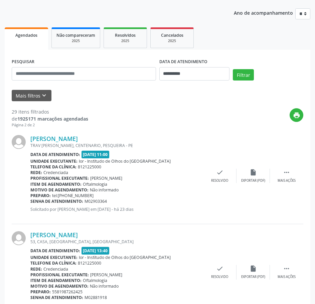
scroll to position [0, 0]
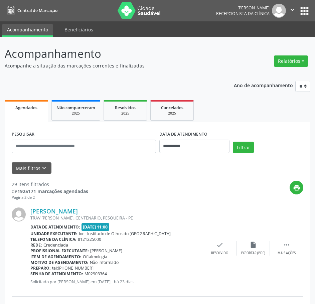
click at [289, 10] on icon "" at bounding box center [291, 9] width 7 height 7
click at [266, 41] on link "Sair" at bounding box center [275, 40] width 46 height 9
